Goal: Task Accomplishment & Management: Manage account settings

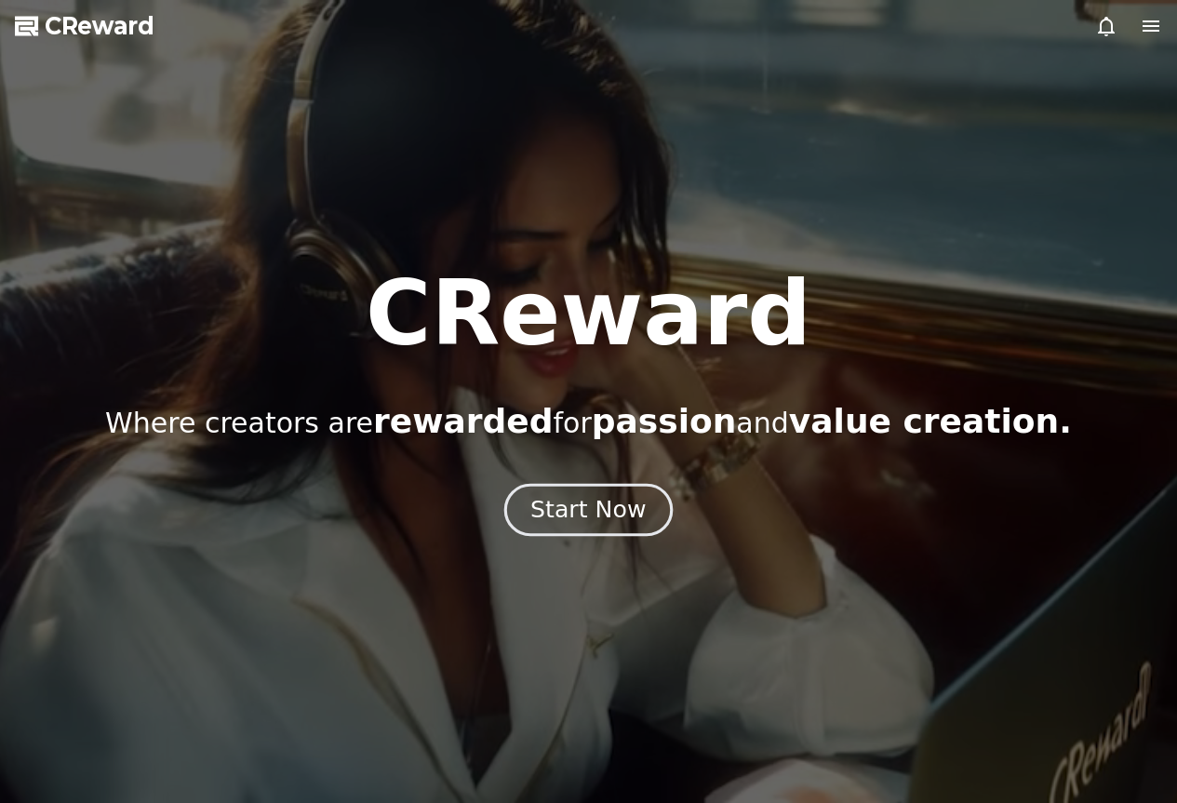
click at [562, 513] on div "Start Now" at bounding box center [587, 510] width 115 height 32
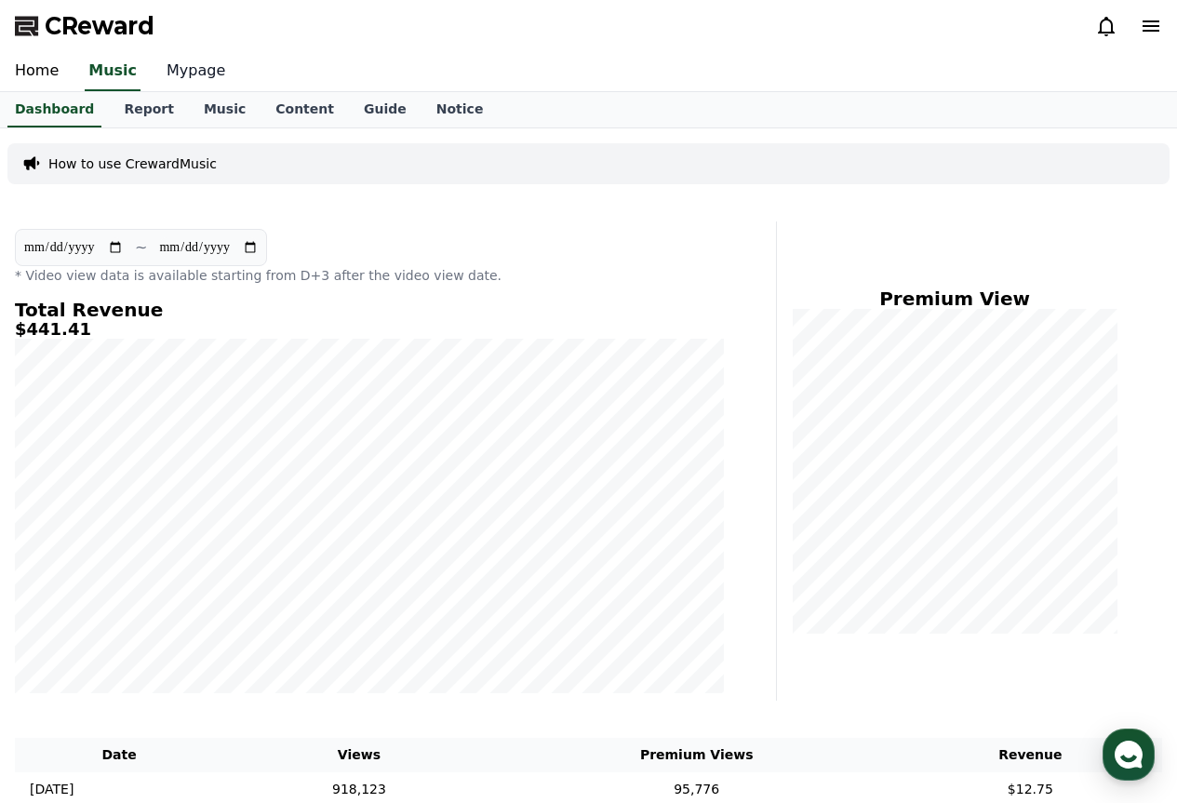
click at [194, 74] on link "Mypage" at bounding box center [196, 71] width 88 height 39
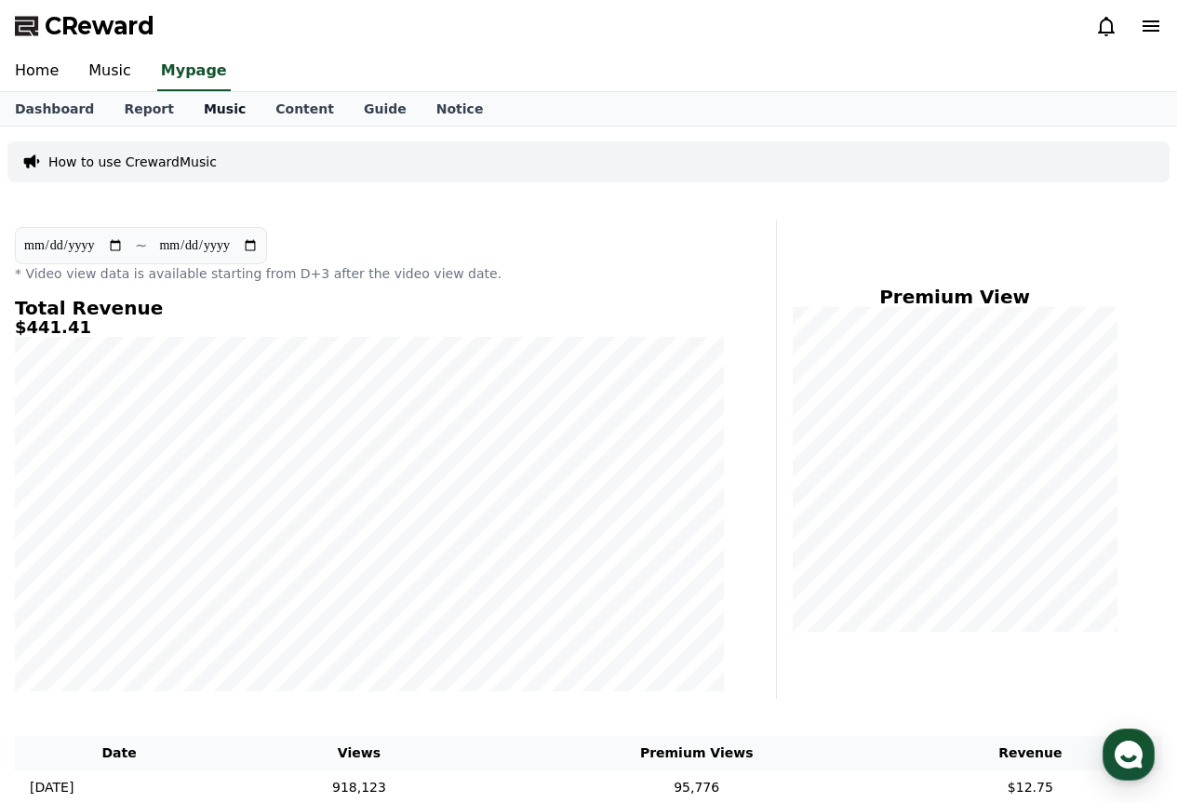
click at [193, 99] on link "Music" at bounding box center [225, 108] width 72 height 33
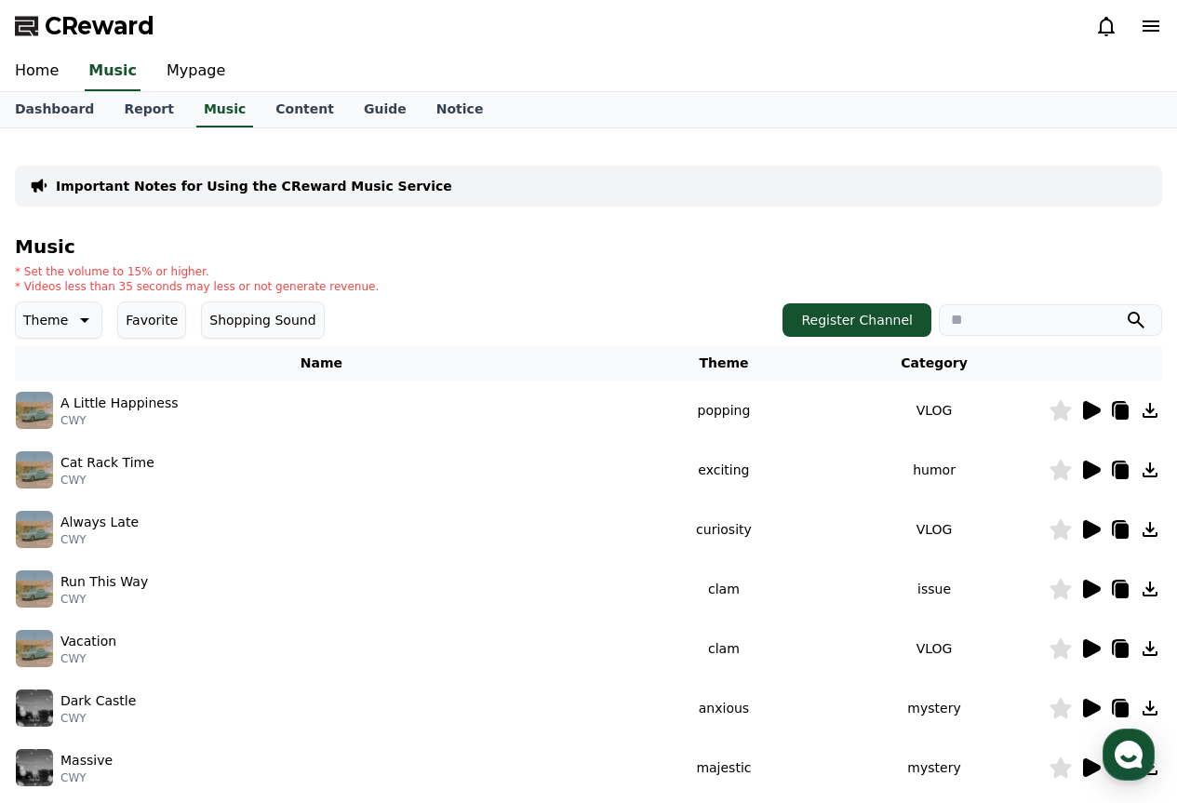
click at [202, 47] on div "CReward" at bounding box center [588, 26] width 1177 height 52
click at [189, 82] on link "Mypage" at bounding box center [196, 71] width 88 height 39
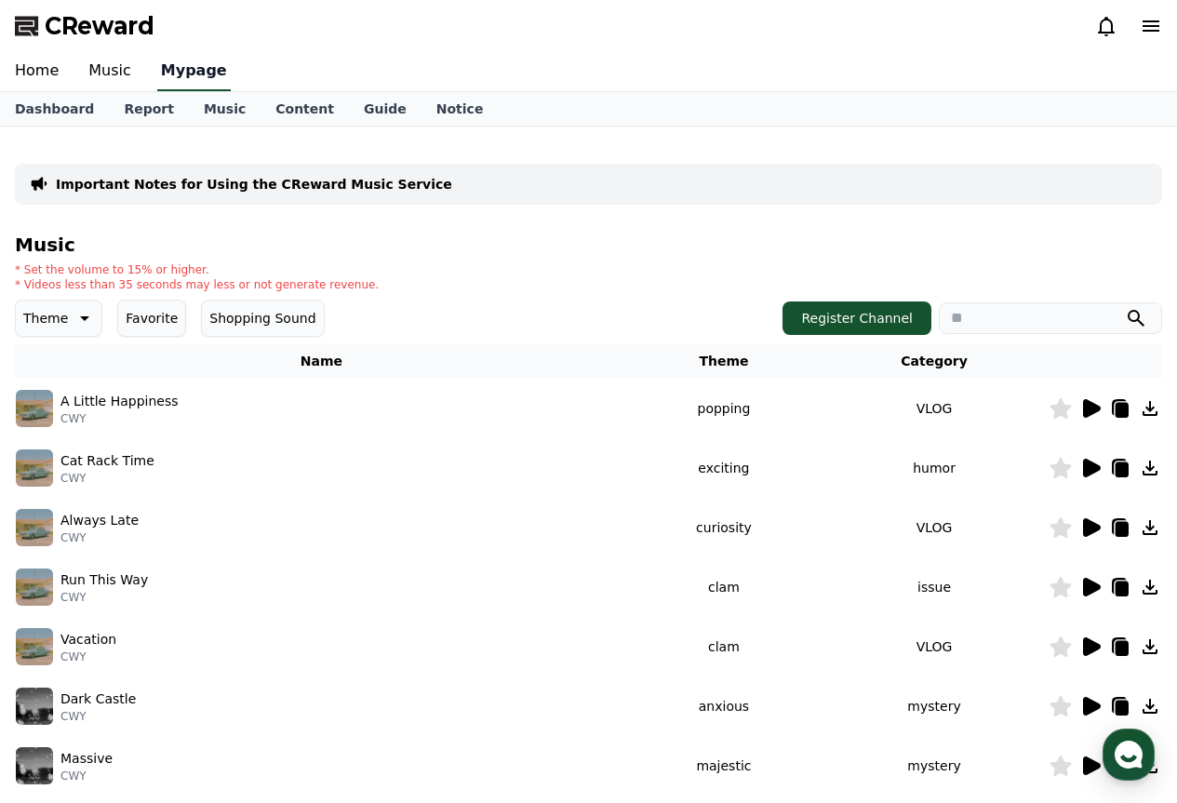
select select "**********"
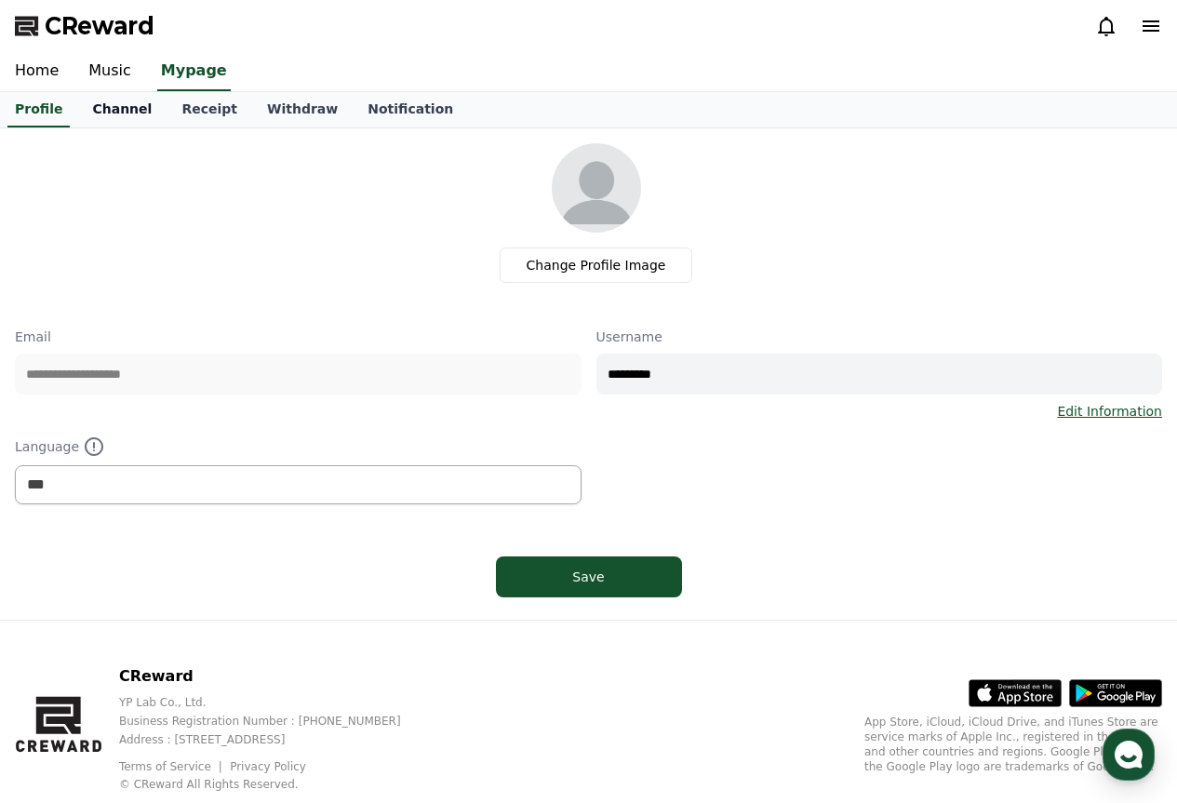
click at [117, 100] on link "Channel" at bounding box center [121, 109] width 89 height 35
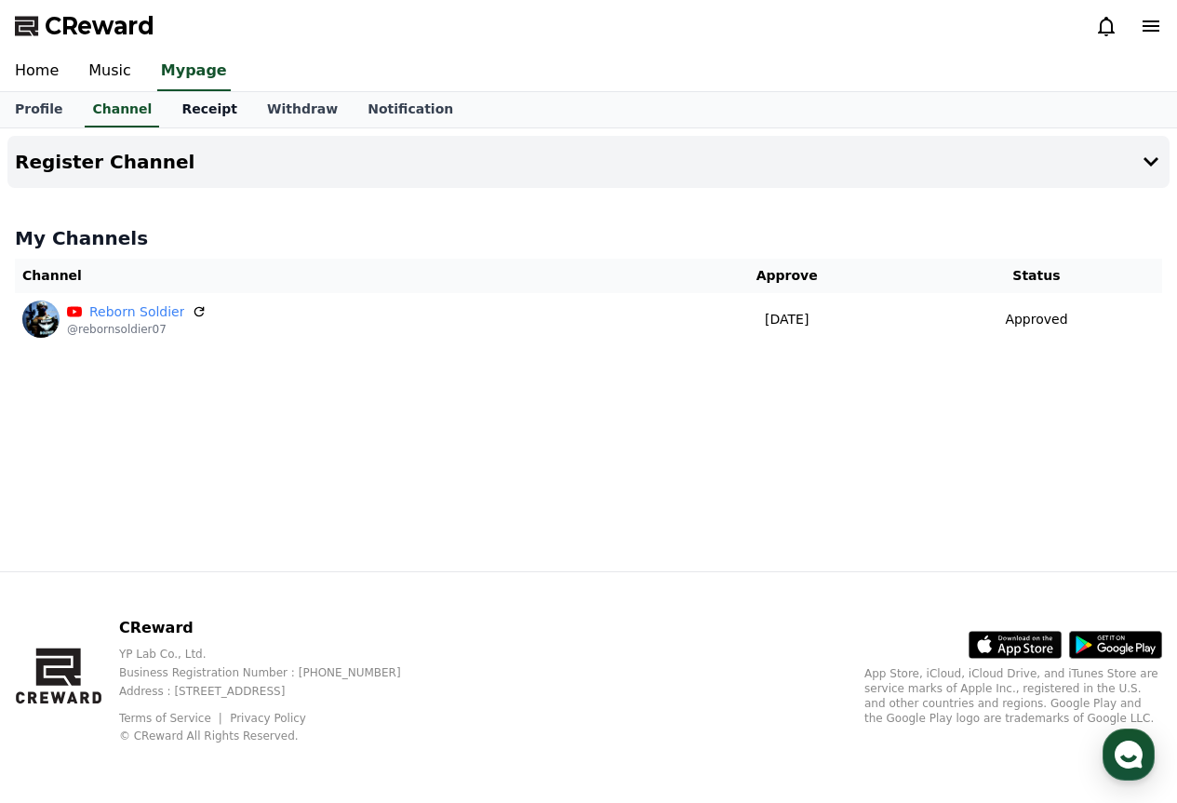
click at [168, 112] on link "Receipt" at bounding box center [210, 109] width 86 height 35
